Goal: Task Accomplishment & Management: Complete application form

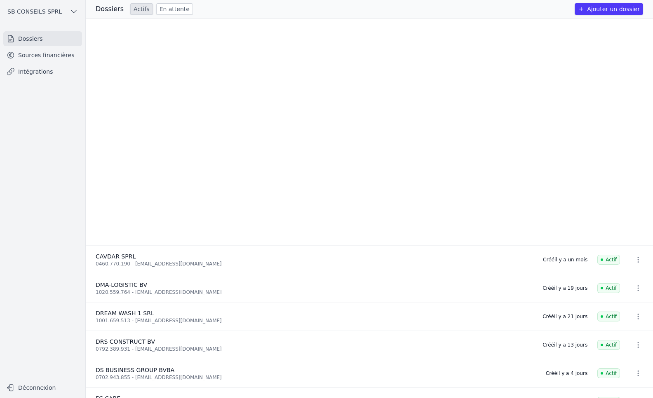
scroll to position [288, 0]
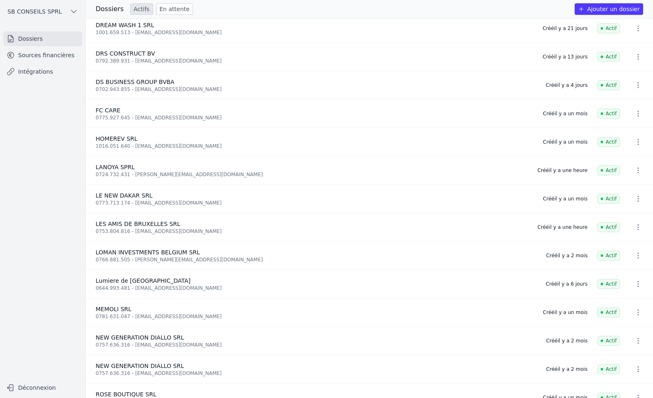
click at [170, 9] on link "En attente" at bounding box center [174, 9] width 37 height 12
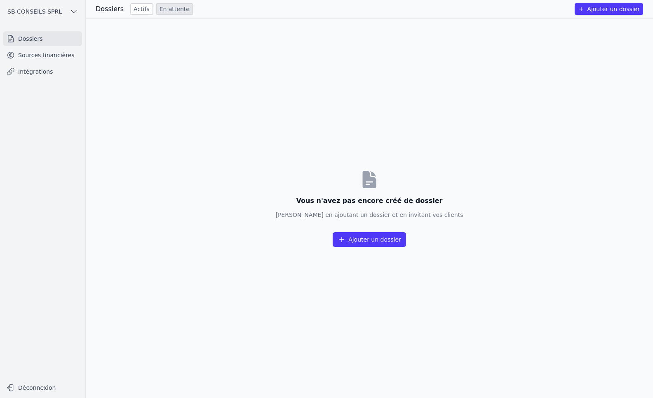
click at [364, 239] on button "Ajouter un dossier" at bounding box center [369, 239] width 73 height 15
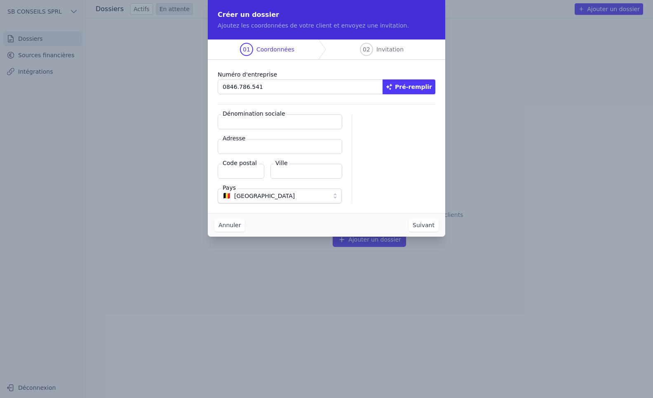
type input "0846.786.541"
click at [415, 87] on button "Pré-remplir" at bounding box center [408, 87] width 53 height 15
type input "BABLOO SRL"
type input "[STREET_ADDRESS]"
type input "1070"
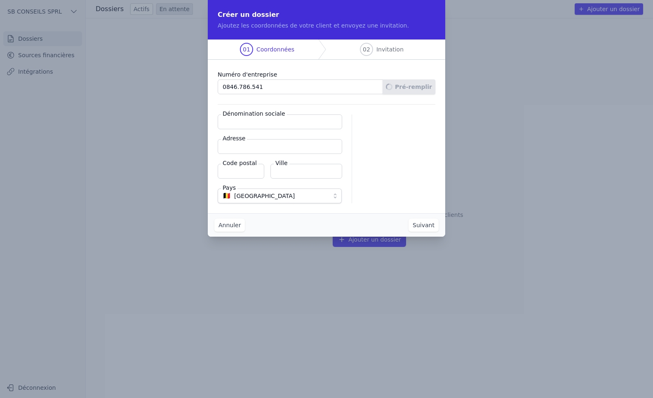
type input "Anderlecht"
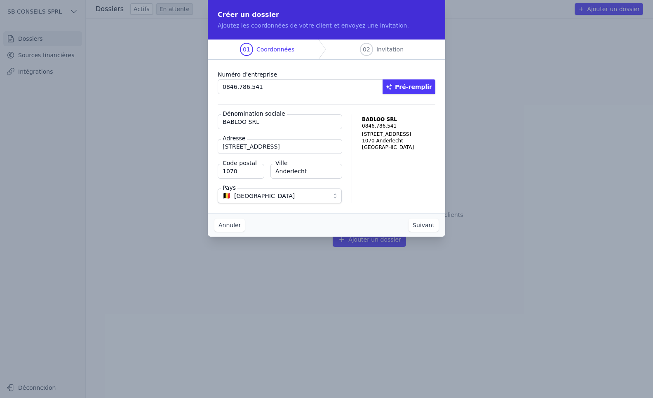
click at [421, 226] on button "Suivant" at bounding box center [423, 225] width 30 height 13
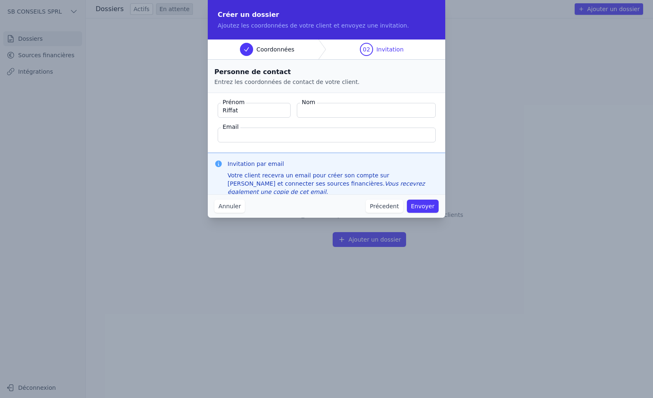
type input "Riffat"
type input "[PERSON_NAME]"
paste input "adnansheikh53@yahoo.com"
type input "adnansheikh53@yahoo.com"
click at [418, 208] on button "Envoyer" at bounding box center [423, 206] width 32 height 13
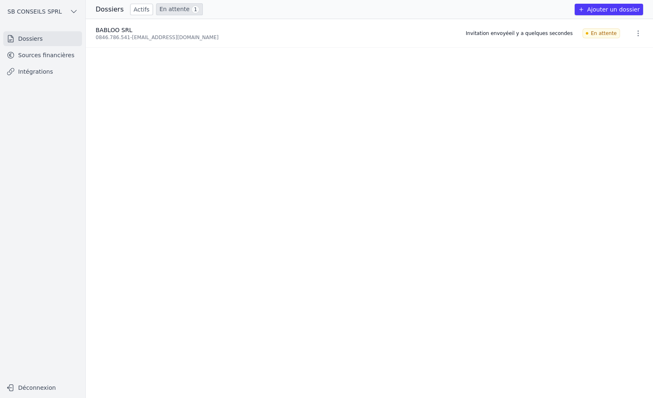
click at [42, 73] on link "Intégrations" at bounding box center [42, 71] width 79 height 15
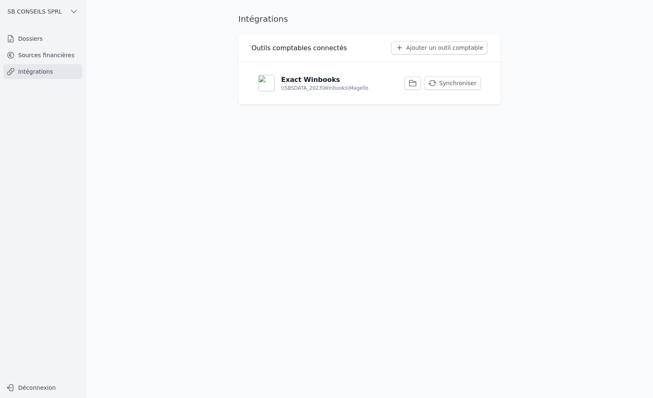
click at [466, 84] on button "Synchroniser" at bounding box center [452, 83] width 56 height 13
click at [45, 38] on link "Dossiers" at bounding box center [42, 38] width 79 height 15
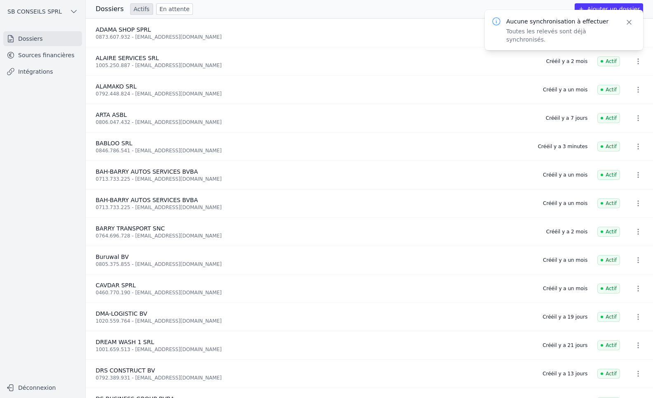
click at [30, 57] on link "Sources financières" at bounding box center [42, 55] width 79 height 15
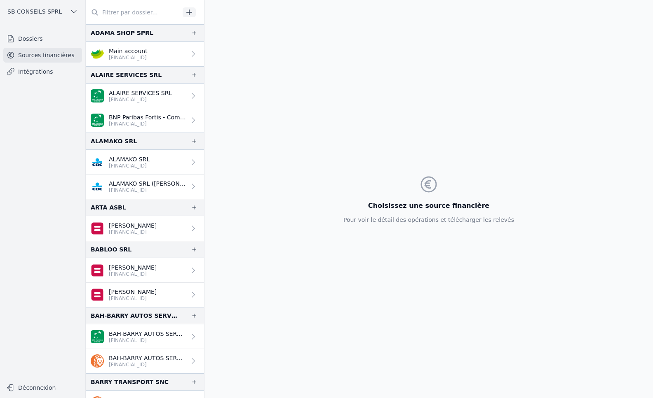
click at [177, 294] on link "[PERSON_NAME] [FINANCIAL_ID]" at bounding box center [145, 295] width 118 height 24
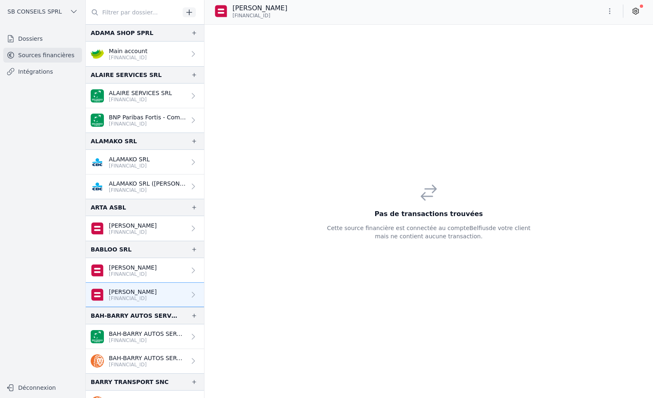
click at [149, 270] on p "[PERSON_NAME]" at bounding box center [133, 268] width 48 height 8
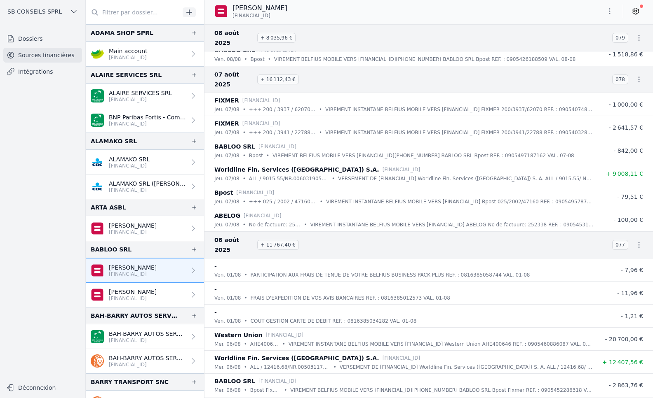
scroll to position [1154, 0]
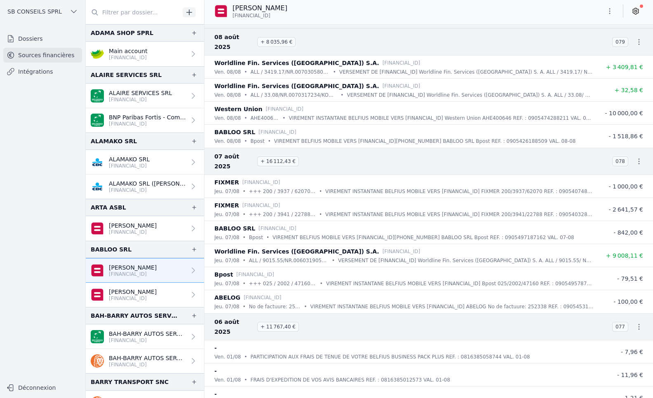
click at [158, 291] on link "[PERSON_NAME] [FINANCIAL_ID]" at bounding box center [145, 295] width 118 height 24
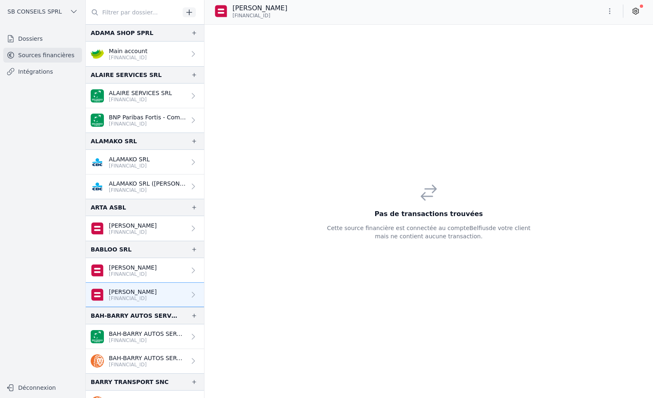
click at [638, 10] on icon at bounding box center [636, 11] width 6 height 6
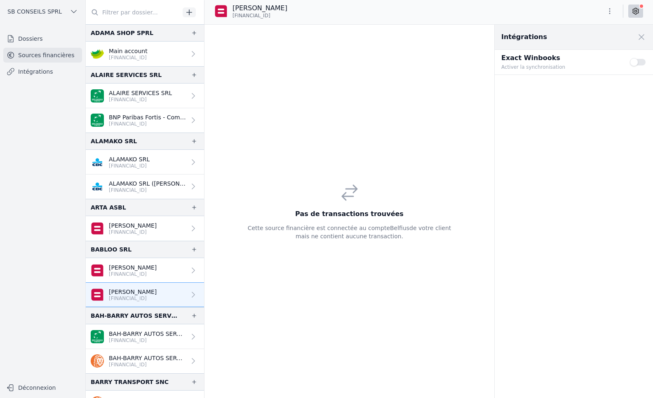
click at [644, 61] on button "Use setting" at bounding box center [638, 62] width 16 height 8
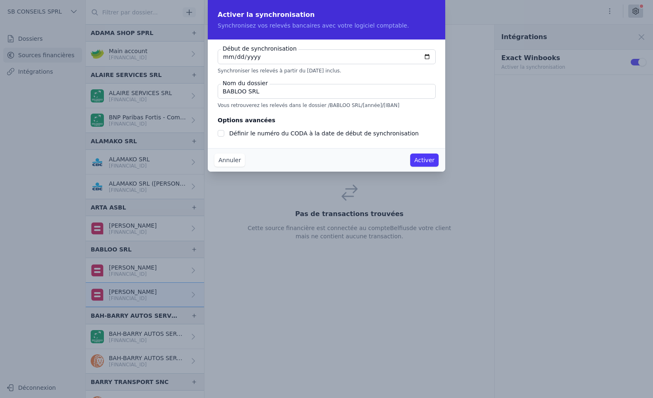
checkbox input "false"
type input "2025-08-01"
type input "2024-01-01"
click at [220, 135] on input "Définir le numéro du CODA à la date de début de synchronisation" at bounding box center [221, 133] width 7 height 7
checkbox input "true"
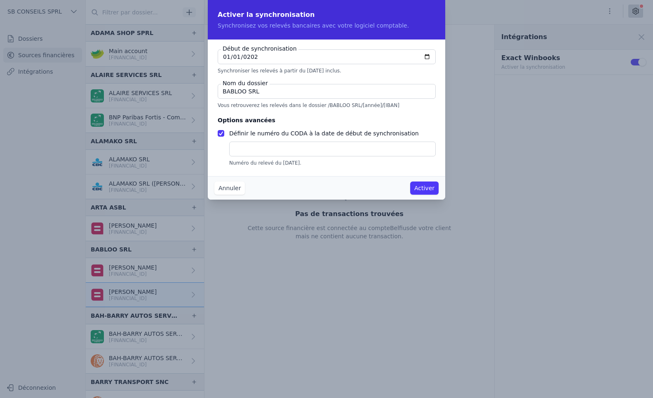
click at [244, 152] on input "text" at bounding box center [332, 149] width 206 height 15
type input "1"
click at [421, 188] on button "Activer" at bounding box center [424, 188] width 28 height 13
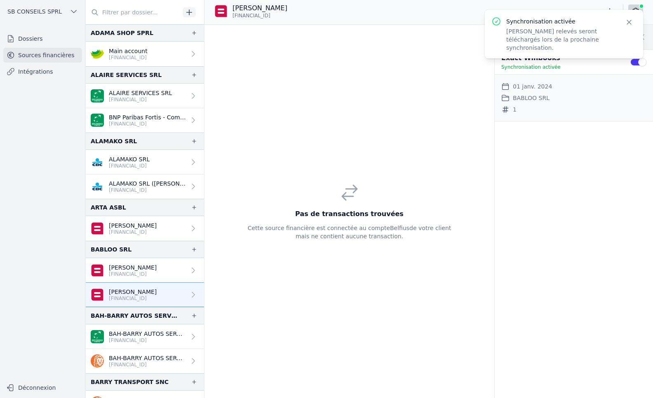
click at [143, 267] on p "[PERSON_NAME]" at bounding box center [133, 268] width 48 height 8
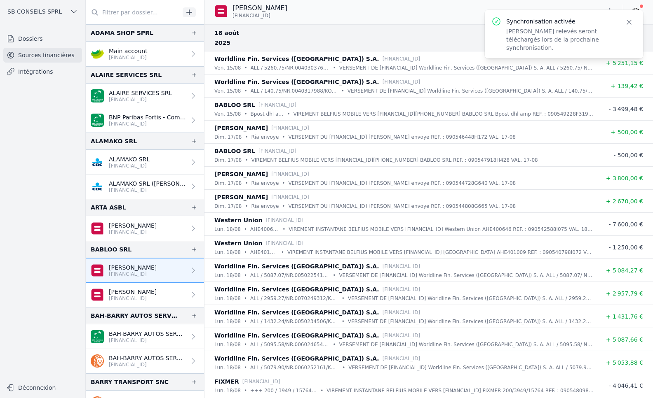
click at [434, 14] on div "Adnan Sheikh BE25 0689 5554 2882" at bounding box center [428, 11] width 448 height 16
click at [629, 23] on icon "button" at bounding box center [629, 22] width 8 height 8
click at [636, 12] on icon at bounding box center [635, 11] width 8 height 8
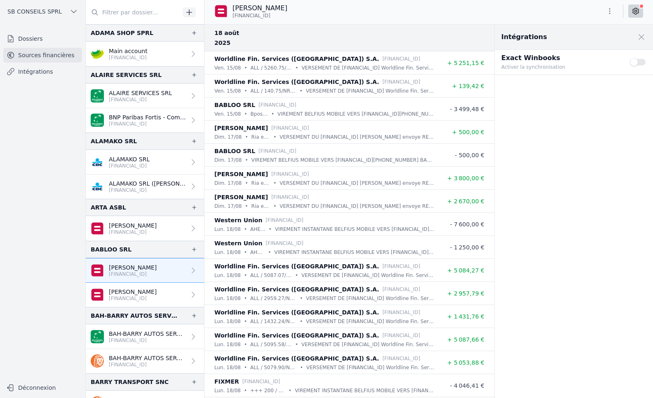
click at [639, 61] on button "Use setting" at bounding box center [638, 62] width 16 height 8
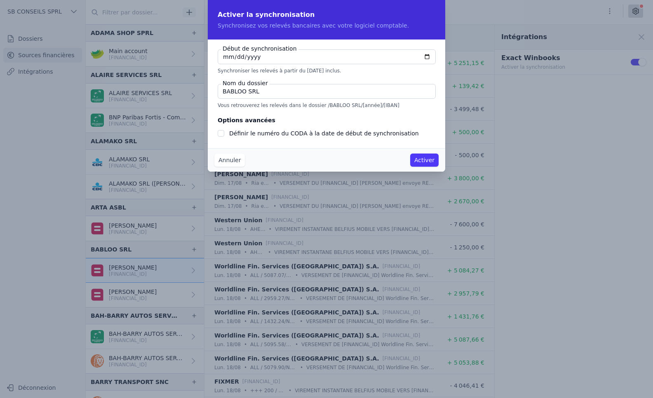
checkbox input "false"
type input "2025-08-01"
type input "2024-01-01"
click at [219, 133] on input "Définir le numéro du CODA à la date de début de synchronisation" at bounding box center [221, 133] width 7 height 7
checkbox input "true"
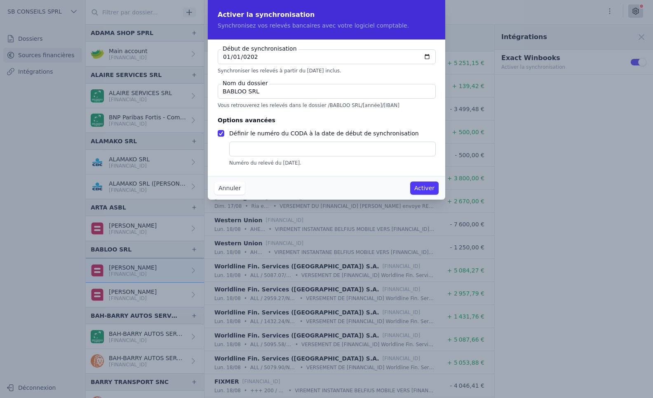
click at [245, 151] on input "text" at bounding box center [332, 149] width 206 height 15
type input "1"
click at [430, 188] on button "Activer" at bounding box center [424, 188] width 28 height 13
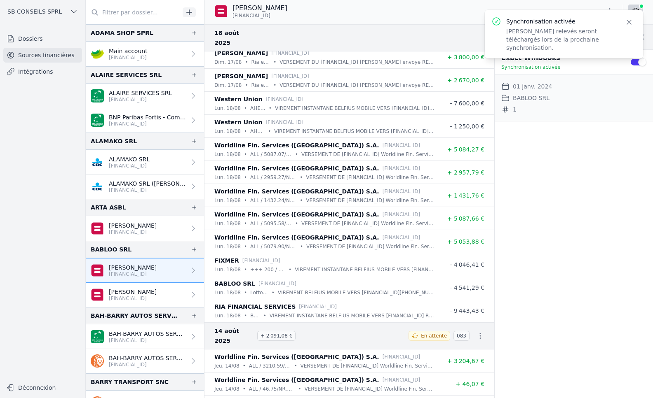
scroll to position [206, 0]
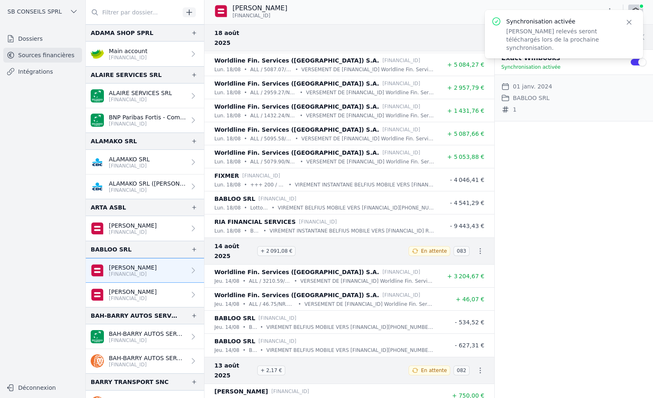
click at [24, 73] on link "Intégrations" at bounding box center [42, 71] width 79 height 15
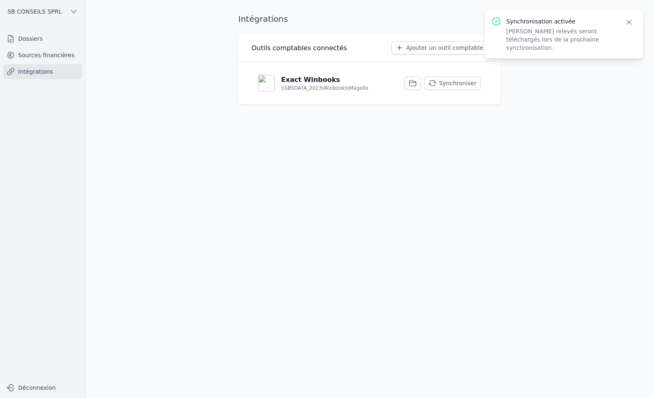
click at [461, 85] on button "Synchroniser" at bounding box center [452, 83] width 56 height 13
click at [38, 55] on link "Sources financières" at bounding box center [42, 55] width 79 height 15
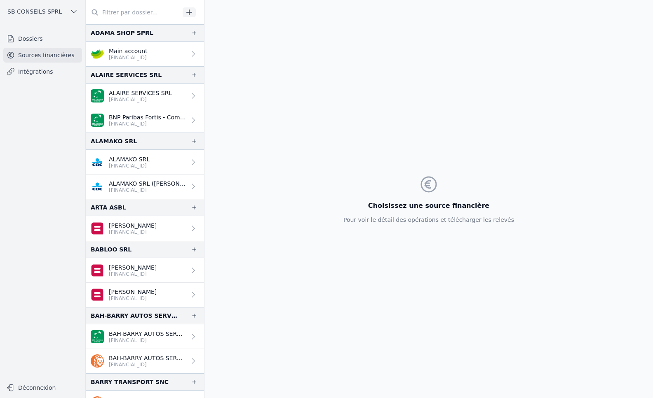
click at [141, 296] on p "[FINANCIAL_ID]" at bounding box center [133, 298] width 48 height 7
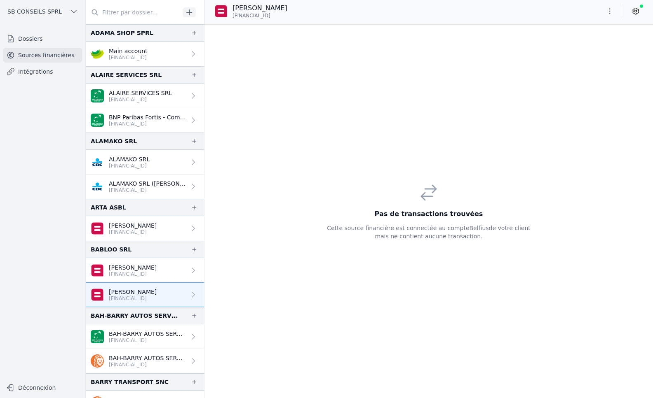
click at [149, 293] on p "[PERSON_NAME]" at bounding box center [133, 292] width 48 height 8
click at [137, 273] on p "[FINANCIAL_ID]" at bounding box center [133, 274] width 48 height 7
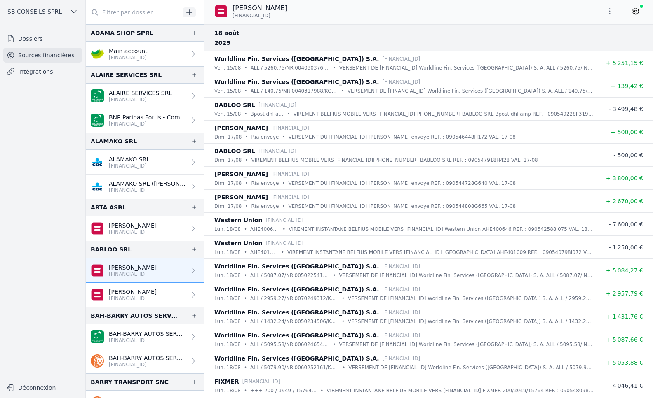
click at [156, 293] on link "[PERSON_NAME] [FINANCIAL_ID]" at bounding box center [145, 295] width 118 height 24
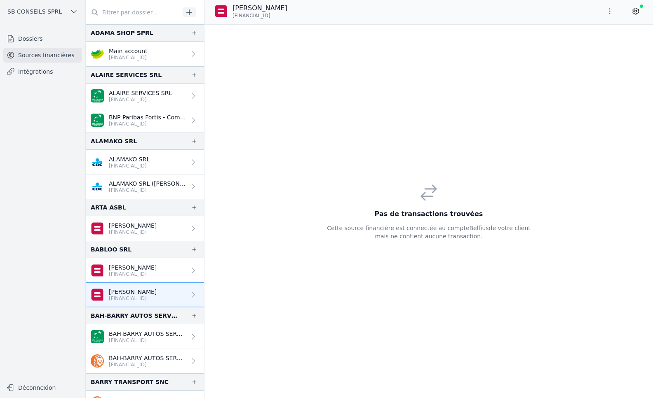
click at [42, 73] on link "Intégrations" at bounding box center [42, 71] width 79 height 15
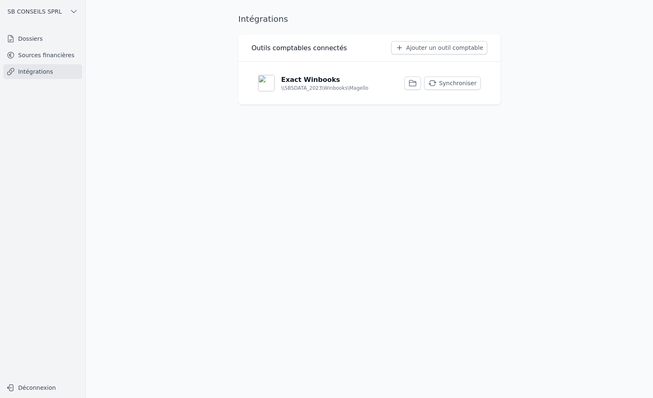
click at [453, 84] on button "Synchroniser" at bounding box center [452, 83] width 56 height 13
click at [42, 38] on link "Dossiers" at bounding box center [42, 38] width 79 height 15
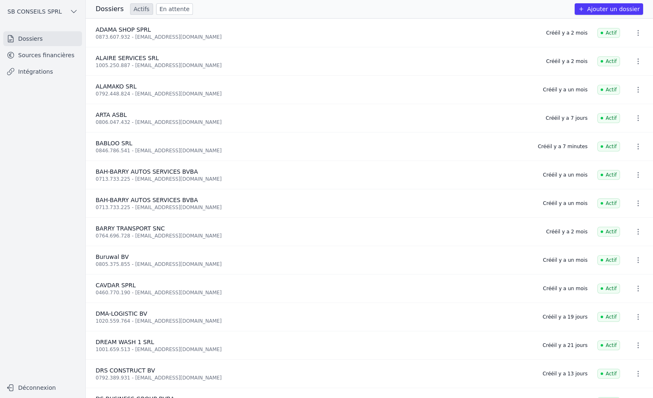
click at [108, 150] on div "0846.786.541 - [EMAIL_ADDRESS][DOMAIN_NAME]" at bounding box center [312, 151] width 432 height 7
click at [50, 73] on link "Intégrations" at bounding box center [42, 71] width 79 height 15
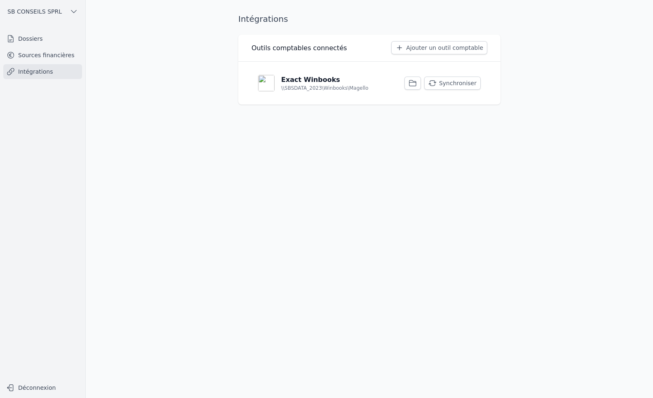
click at [49, 53] on link "Sources financières" at bounding box center [42, 55] width 79 height 15
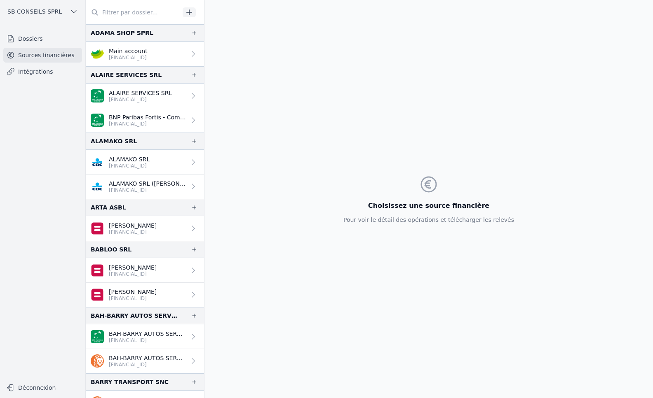
click at [137, 292] on p "[PERSON_NAME]" at bounding box center [133, 292] width 48 height 8
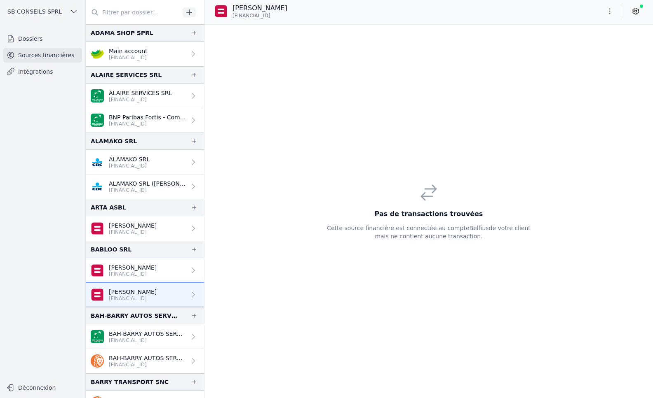
click at [637, 8] on icon at bounding box center [635, 11] width 8 height 8
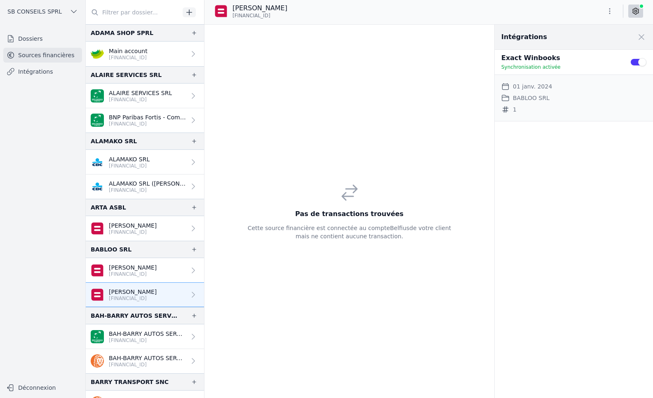
click at [507, 111] on icon at bounding box center [505, 109] width 6 height 7
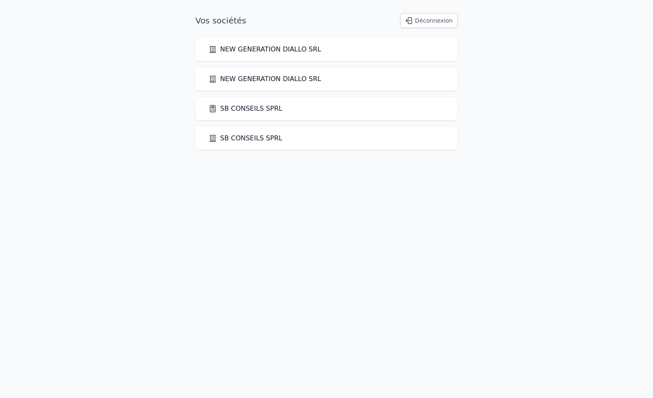
click at [241, 104] on link "SB CONSEILS SPRL" at bounding box center [246, 109] width 74 height 10
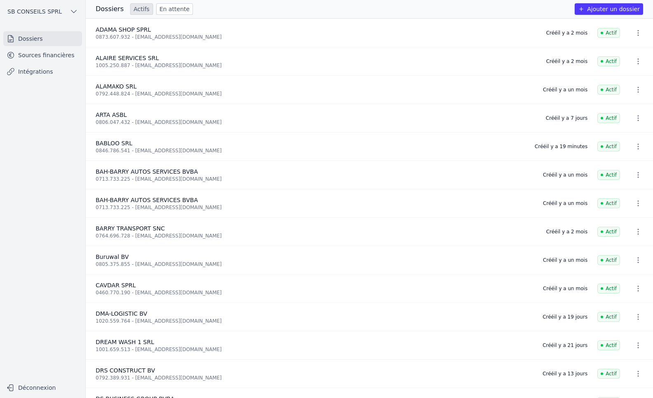
click at [47, 72] on link "Intégrations" at bounding box center [42, 71] width 79 height 15
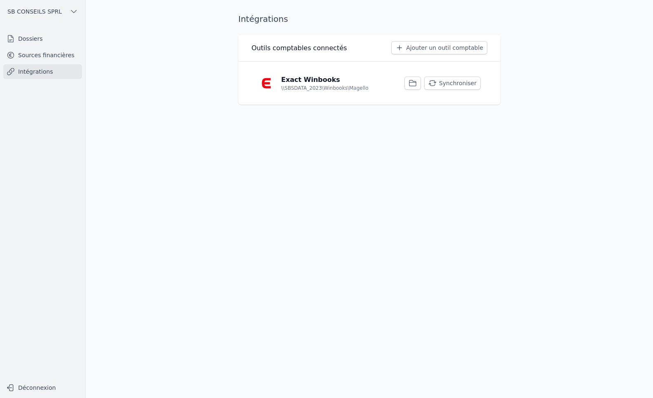
click at [453, 82] on button "Synchroniser" at bounding box center [452, 83] width 56 height 13
click at [40, 58] on link "Sources financières" at bounding box center [42, 55] width 79 height 15
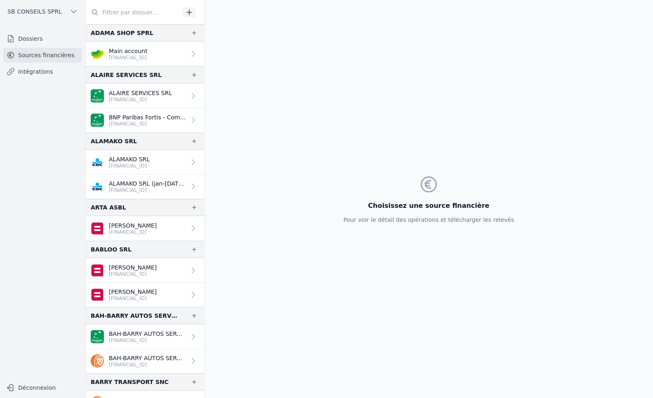
click at [150, 296] on p "[FINANCIAL_ID]" at bounding box center [133, 298] width 48 height 7
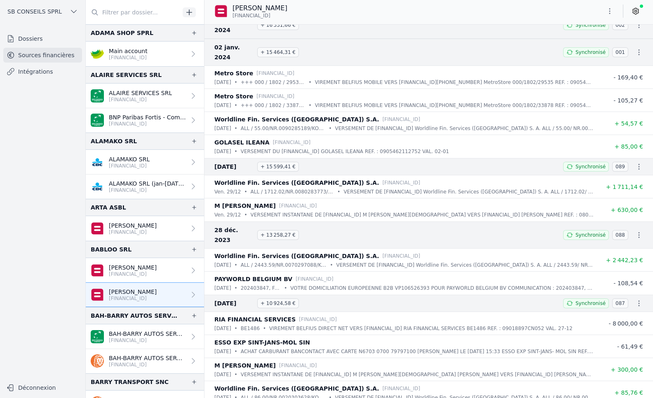
scroll to position [42414, 0]
